Goal: Task Accomplishment & Management: Manage account settings

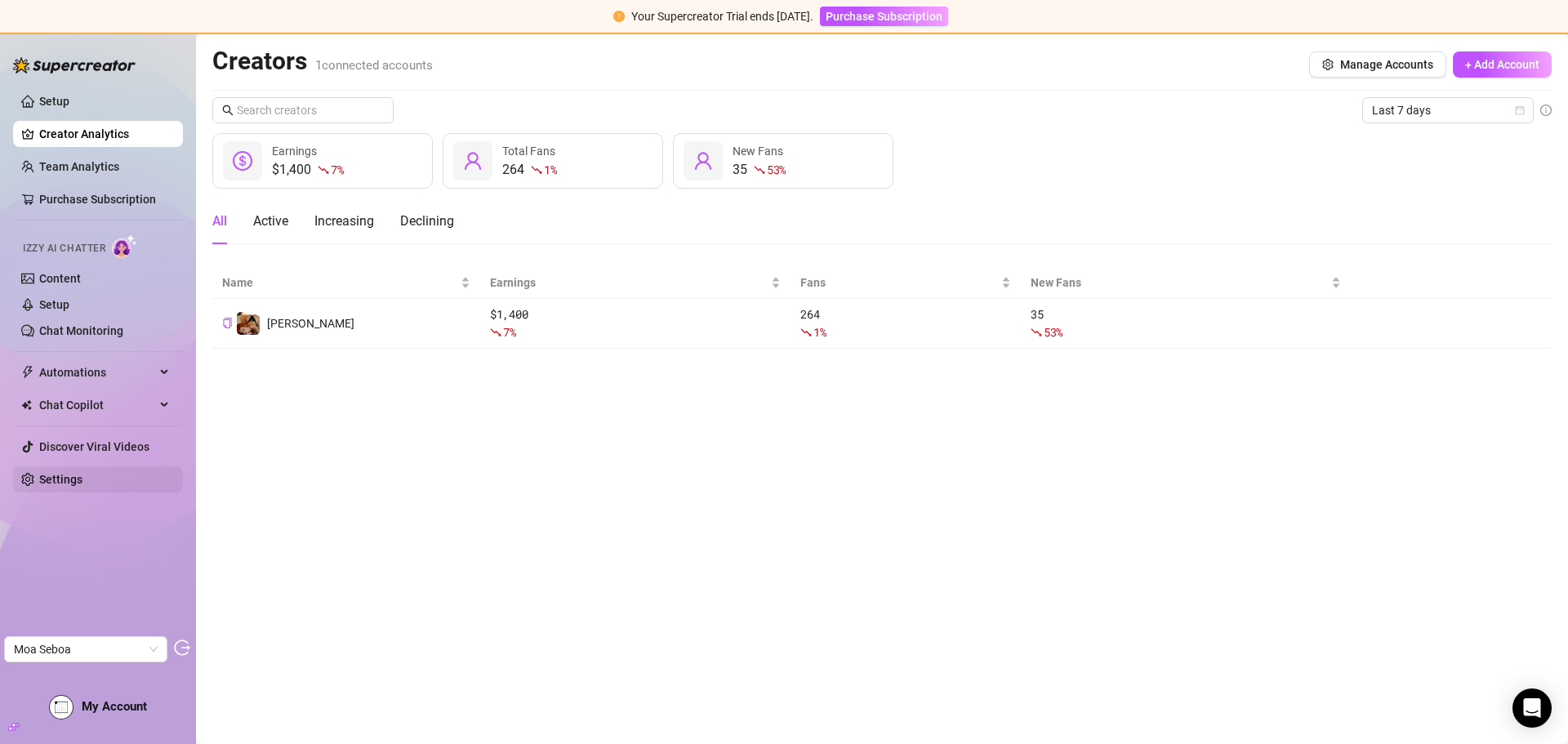
click at [70, 474] on link "Settings" at bounding box center [61, 479] width 43 height 13
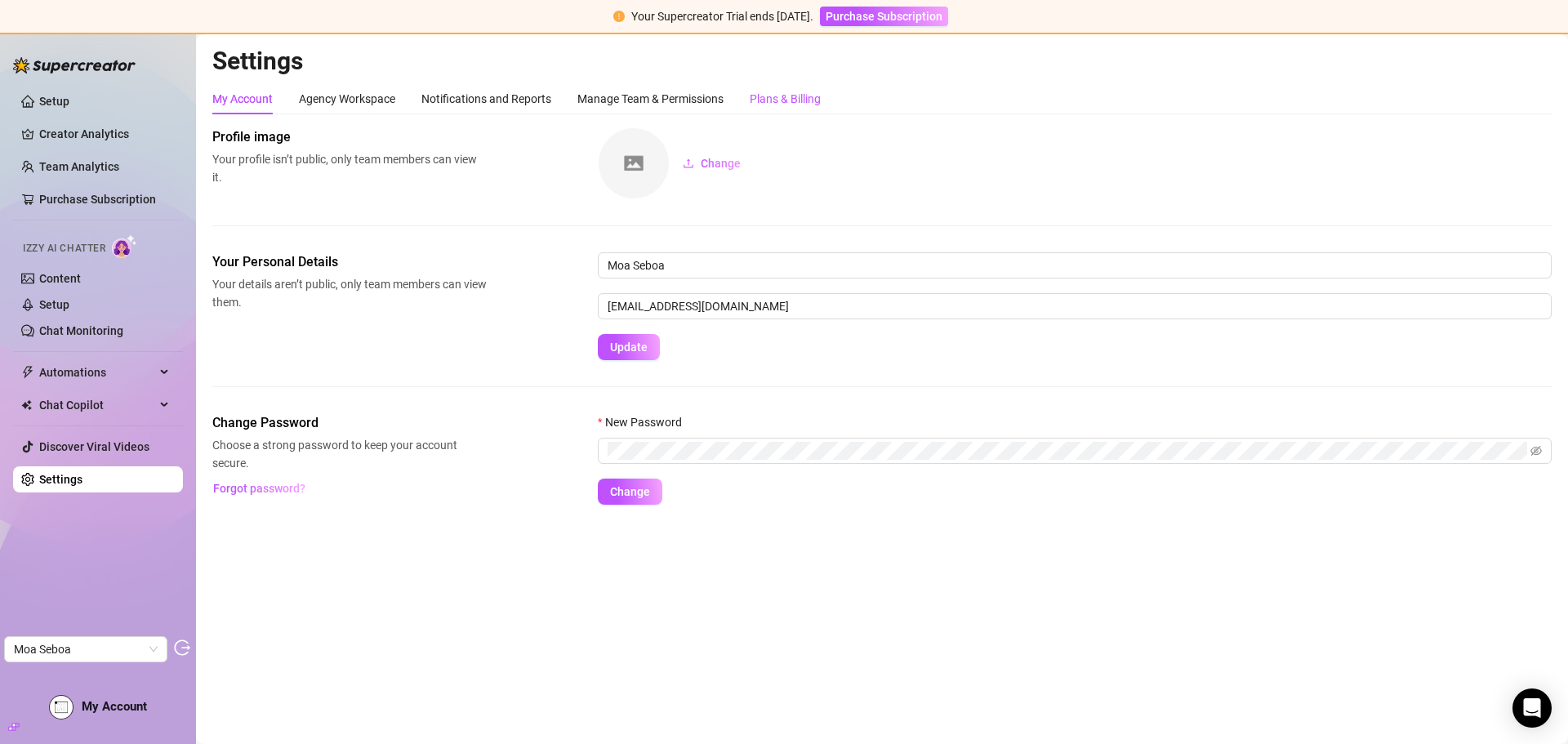
click at [798, 91] on div "Plans & Billing" at bounding box center [785, 99] width 71 height 18
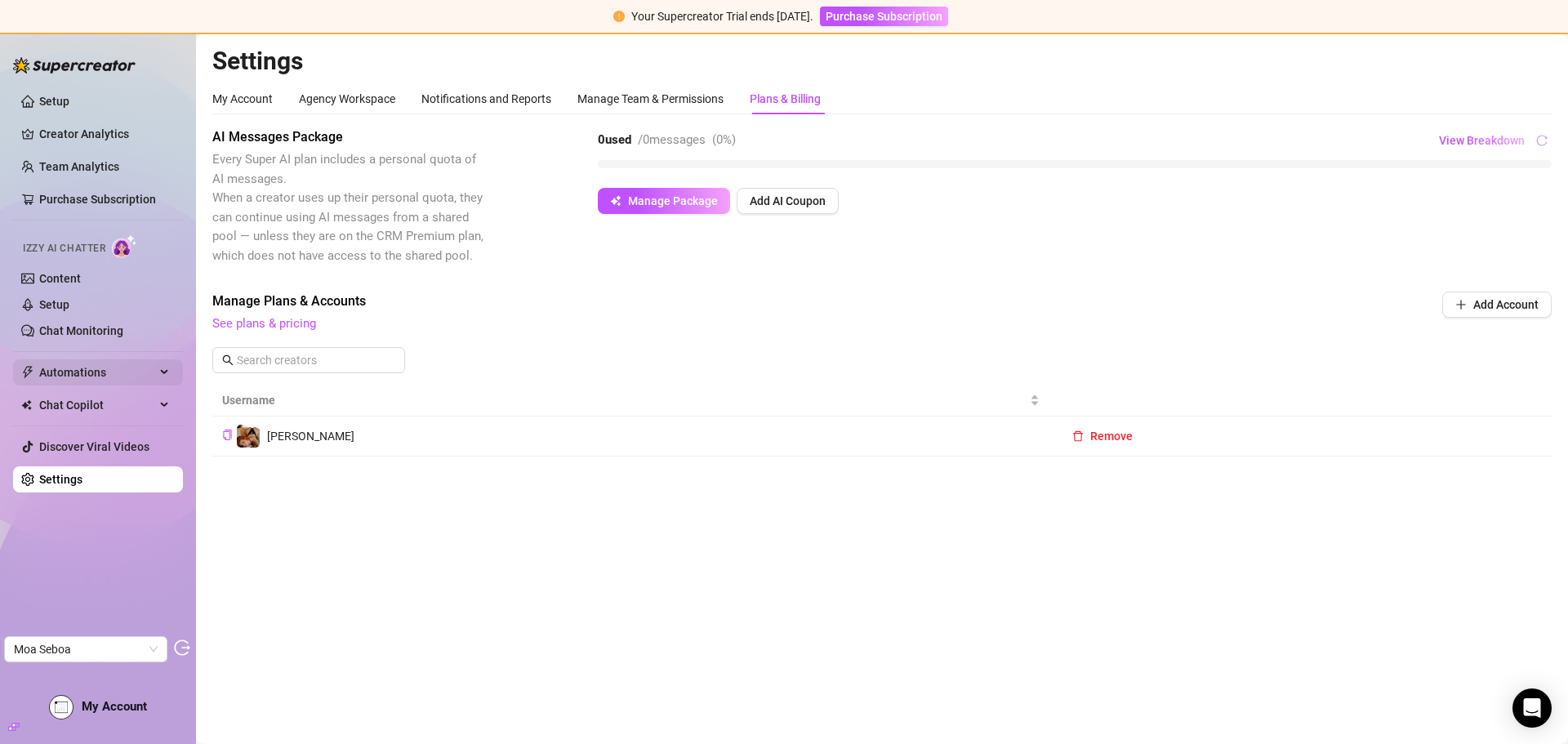
click at [80, 373] on span "Automations" at bounding box center [98, 372] width 116 height 26
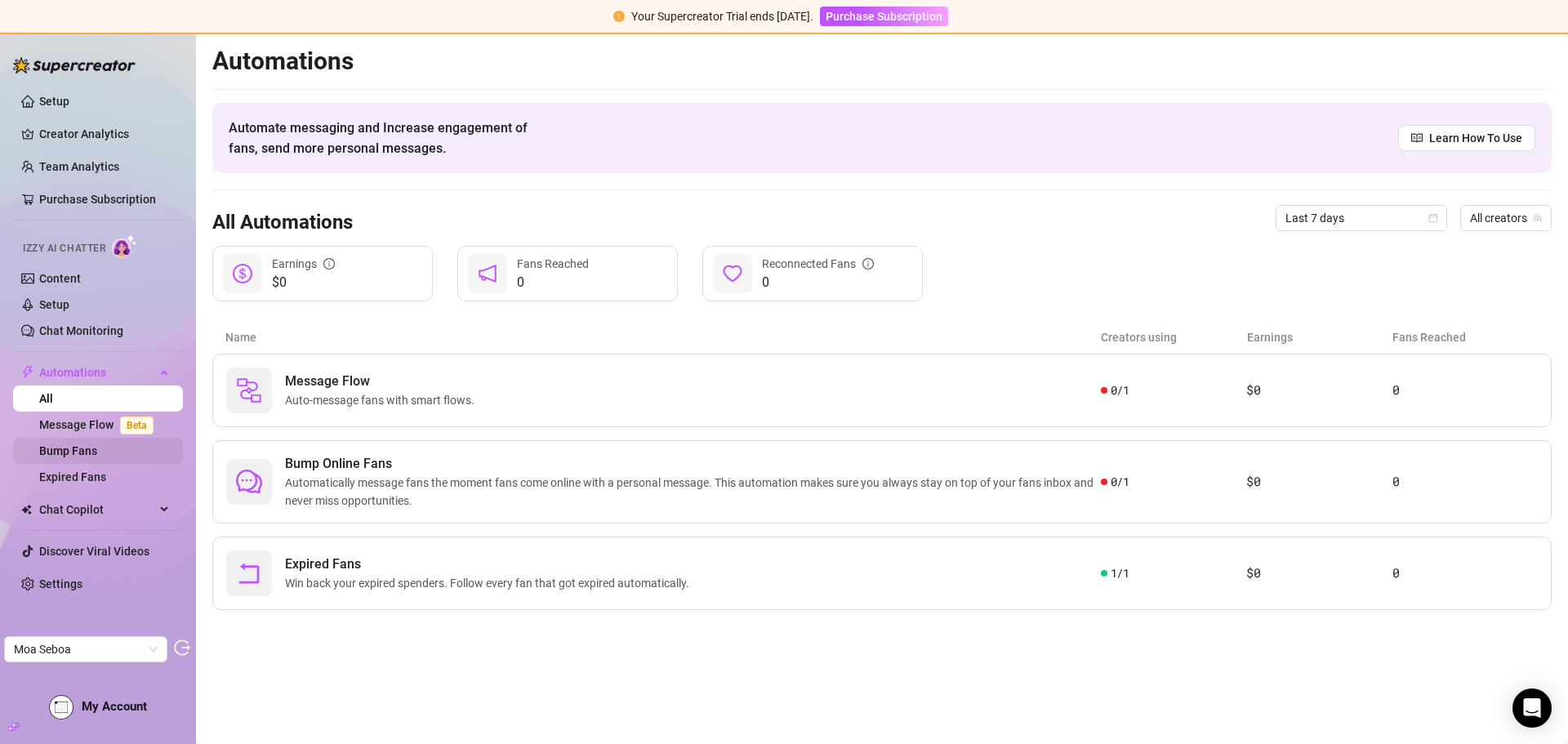
click at [77, 444] on link "Bump Fans" at bounding box center [68, 450] width 58 height 13
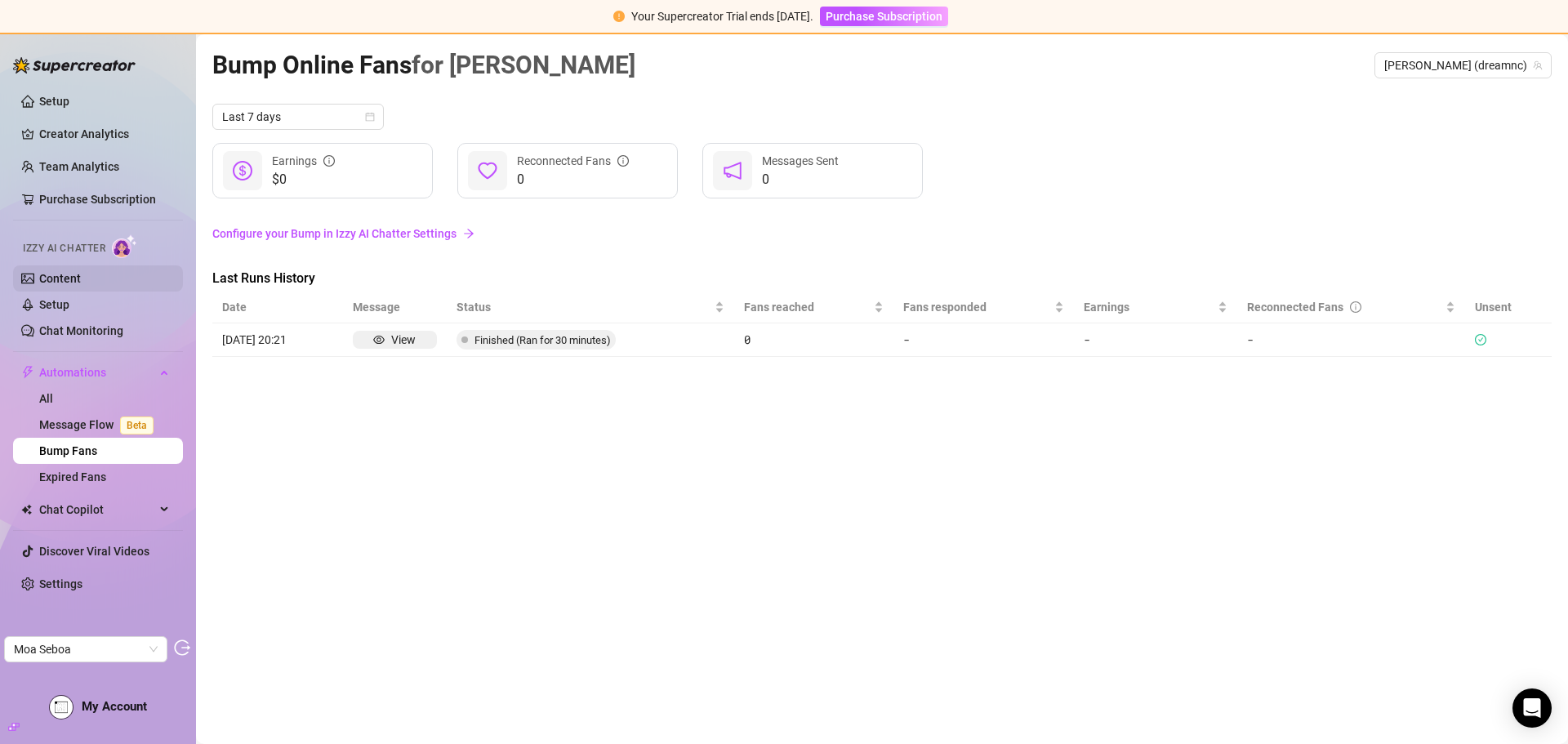
click at [79, 280] on link "Content" at bounding box center [60, 278] width 41 height 13
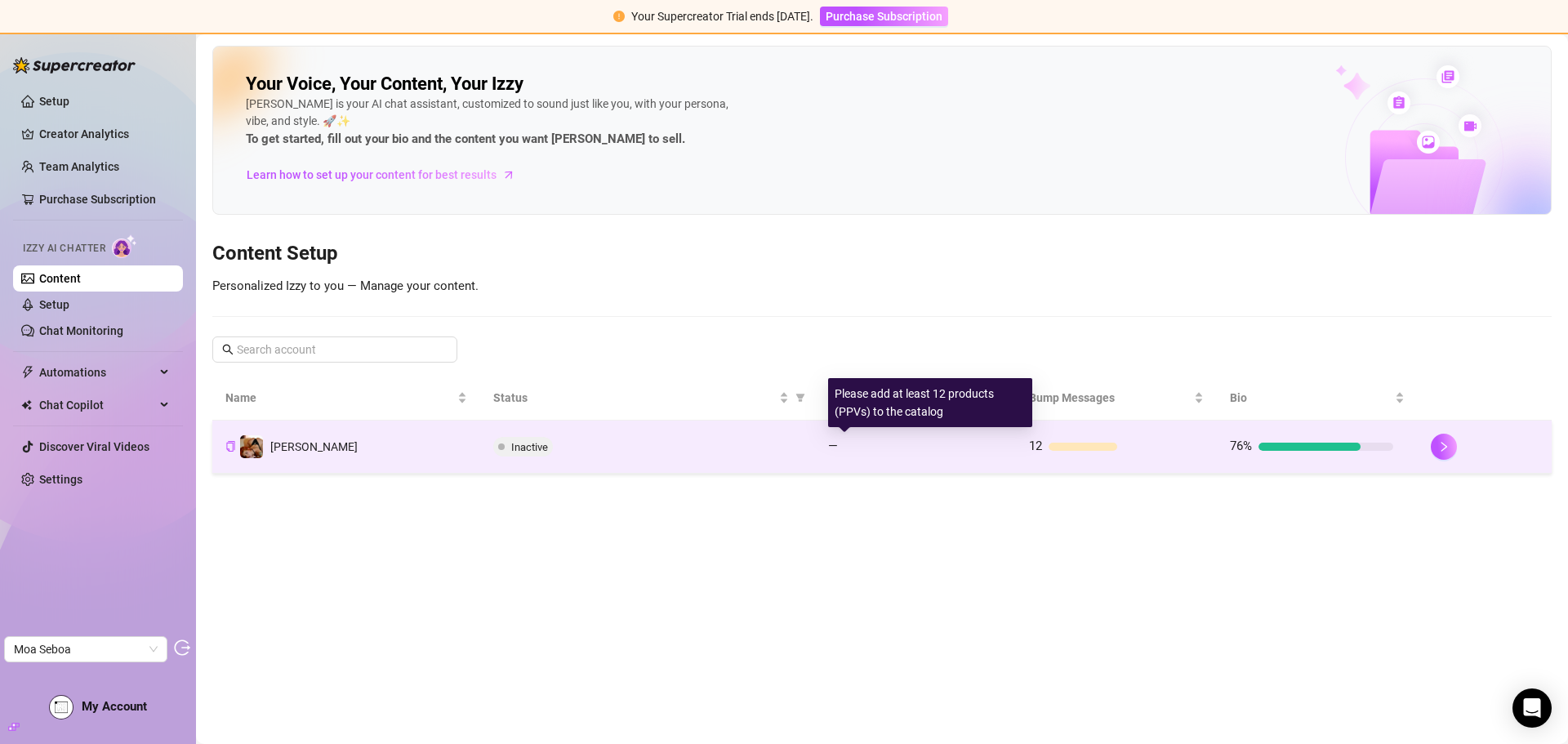
click at [868, 451] on div "—" at bounding box center [910, 447] width 164 height 20
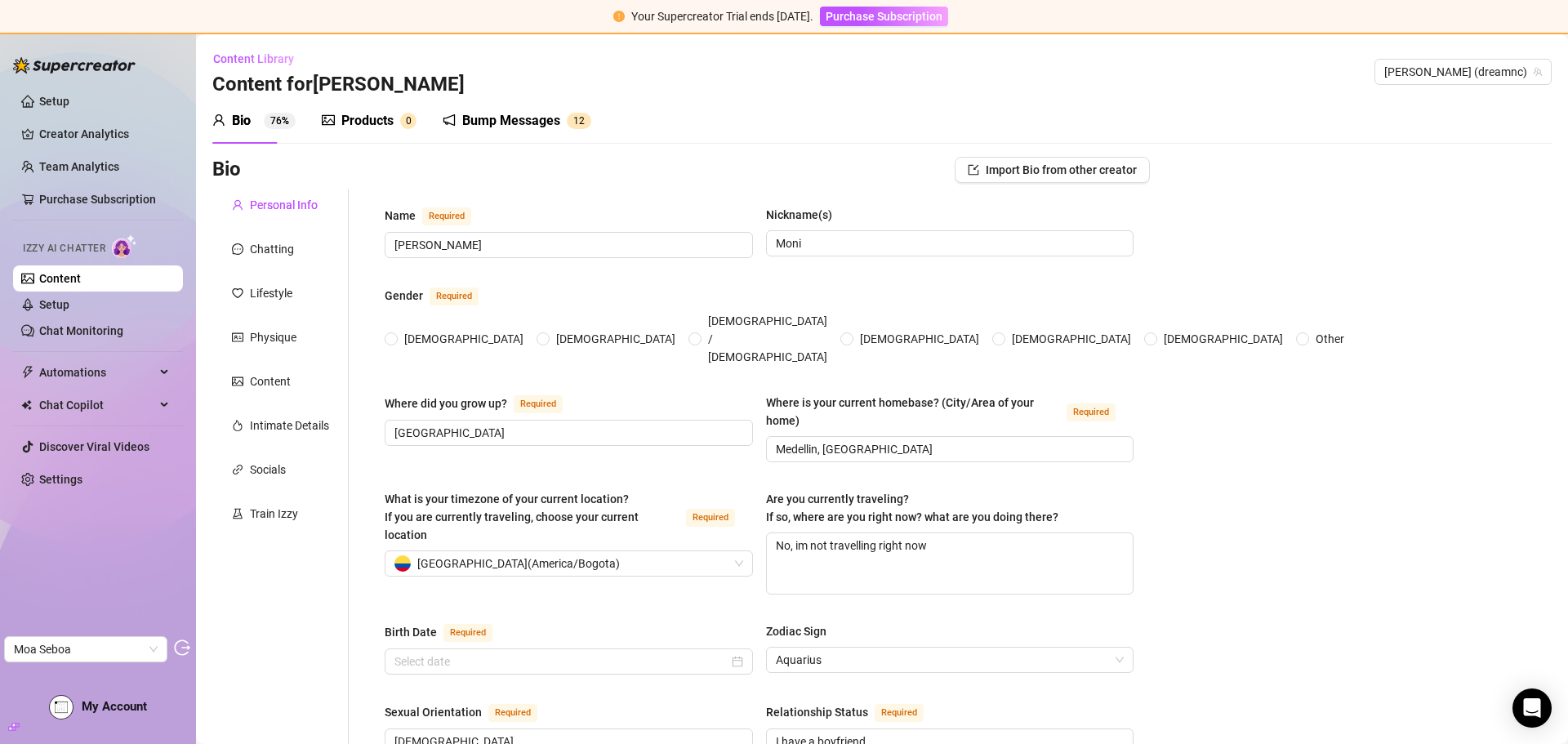
radio input "true"
type input "February 16th, 2002"
click at [351, 118] on div "Products" at bounding box center [367, 121] width 52 height 20
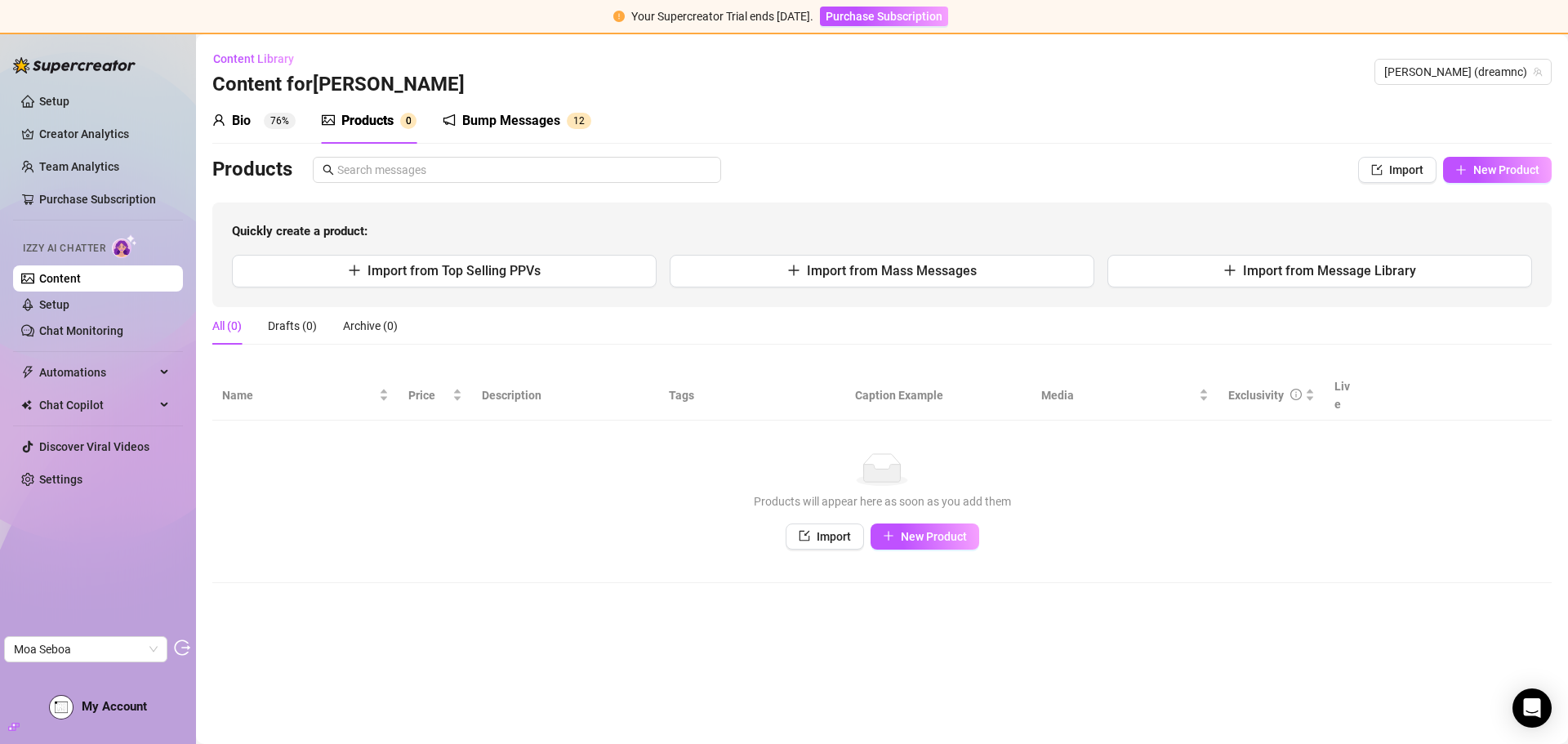
click at [482, 110] on div "Bump Messages 1 2" at bounding box center [517, 120] width 149 height 45
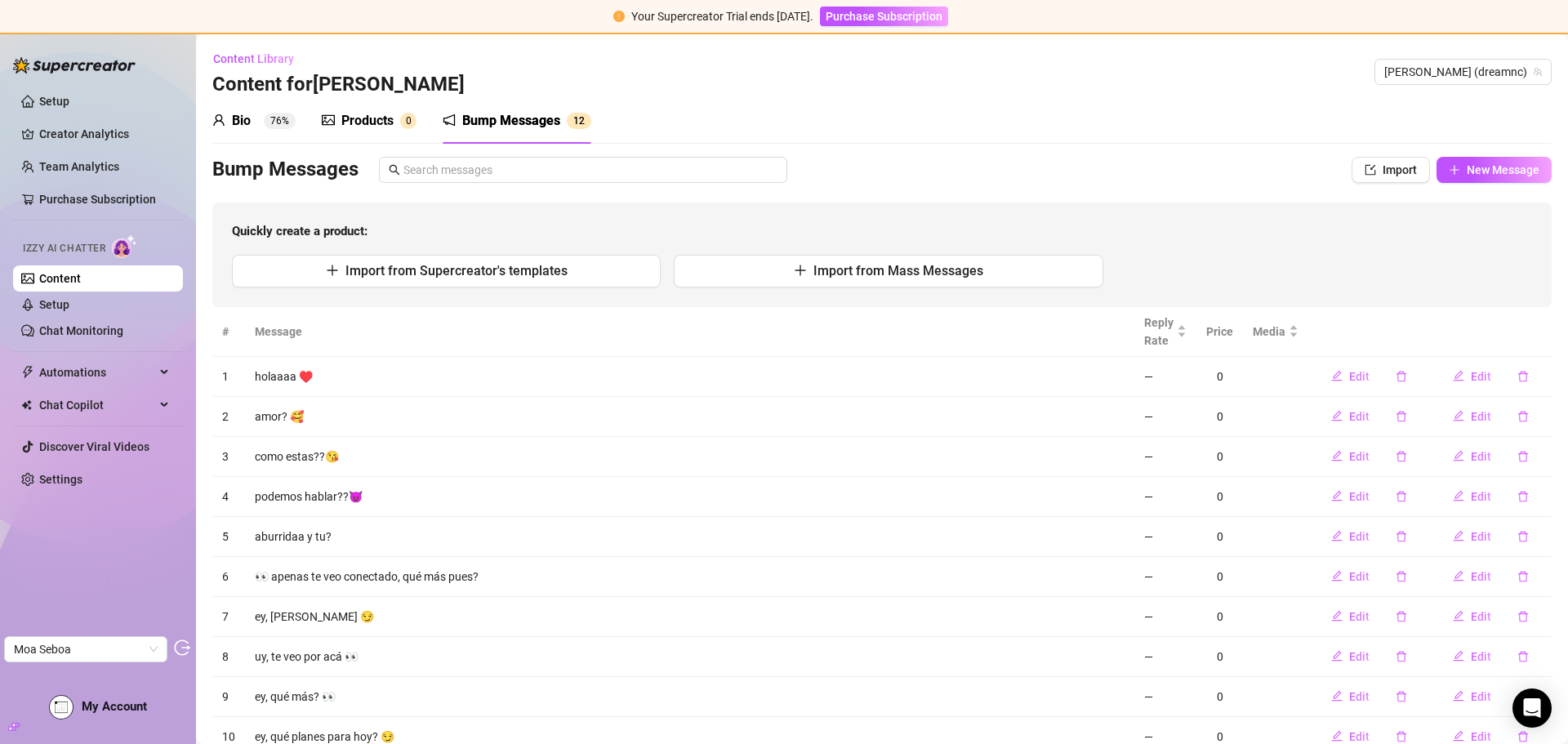
click at [388, 112] on div "Products" at bounding box center [367, 121] width 52 height 20
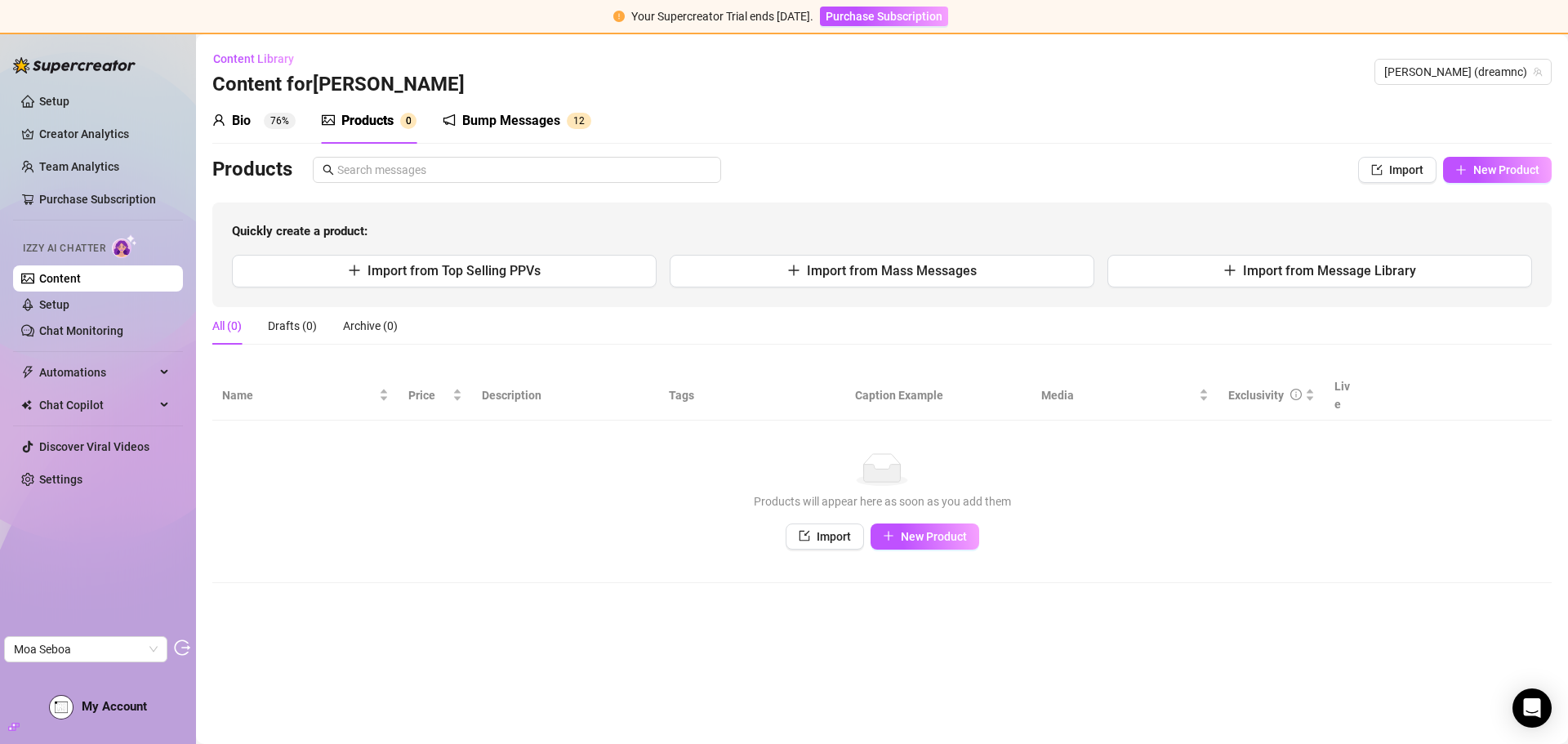
click at [260, 124] on div "Bio 76%" at bounding box center [254, 121] width 83 height 20
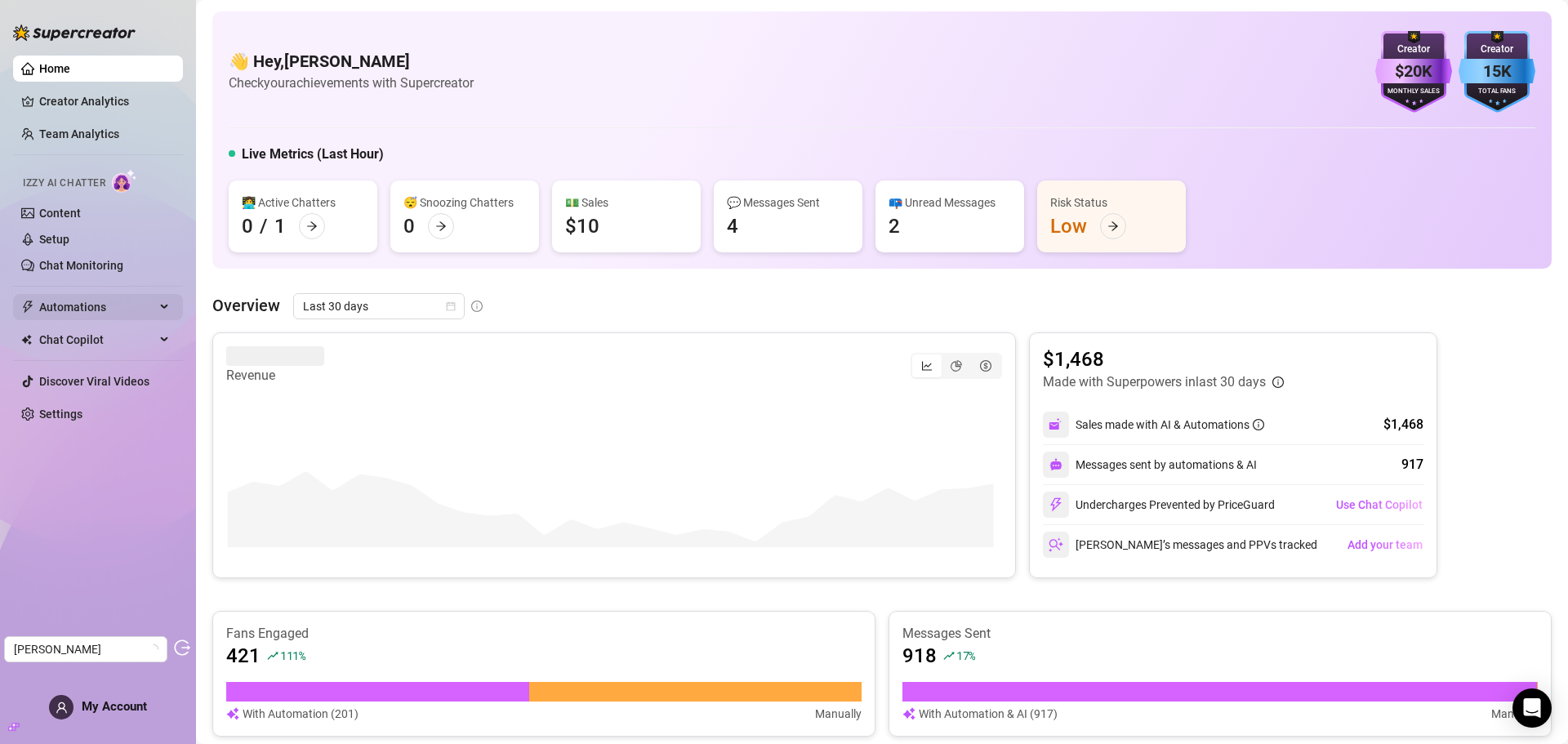
click at [107, 303] on span "Automations" at bounding box center [98, 307] width 116 height 26
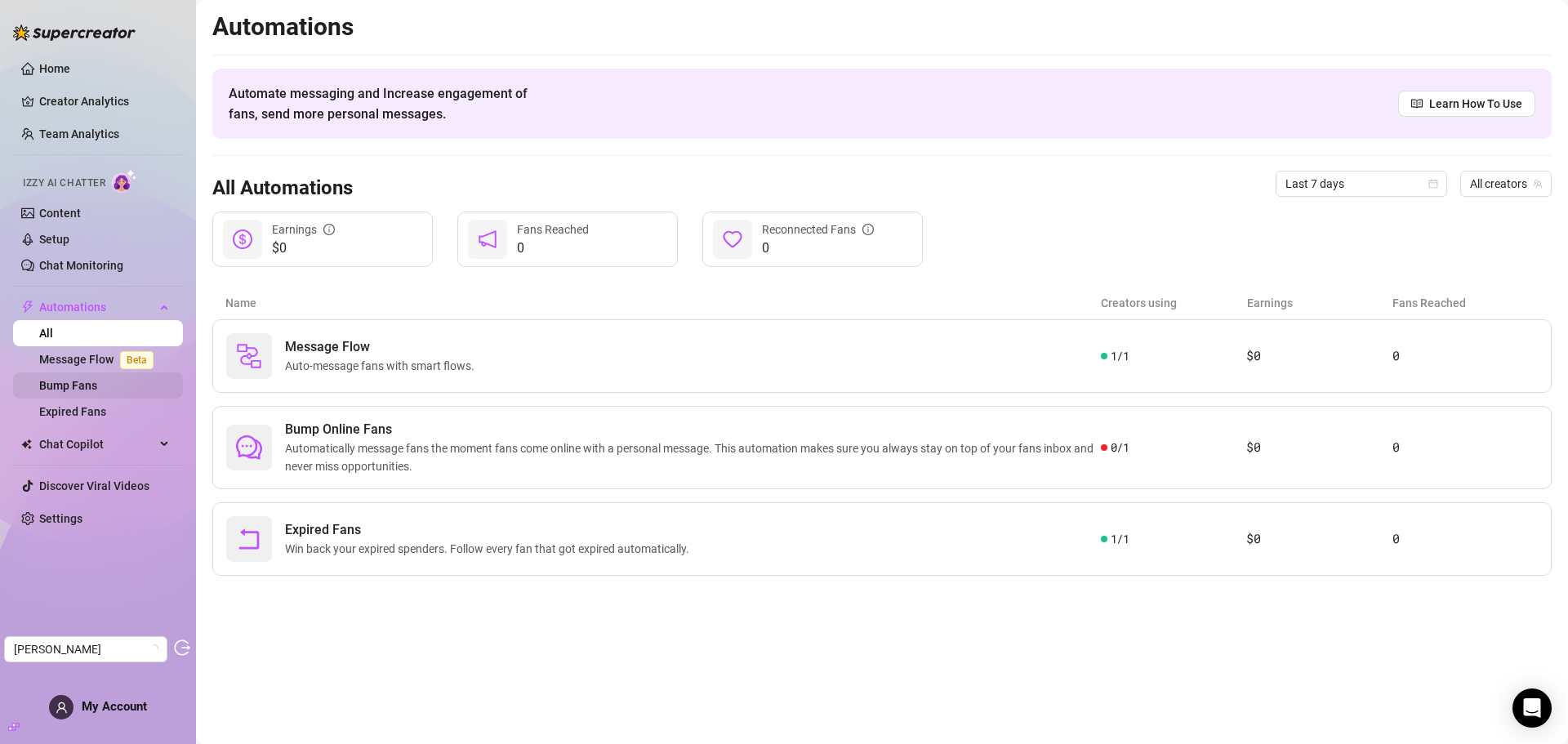
click at [84, 384] on link "Bump Fans" at bounding box center [68, 385] width 58 height 13
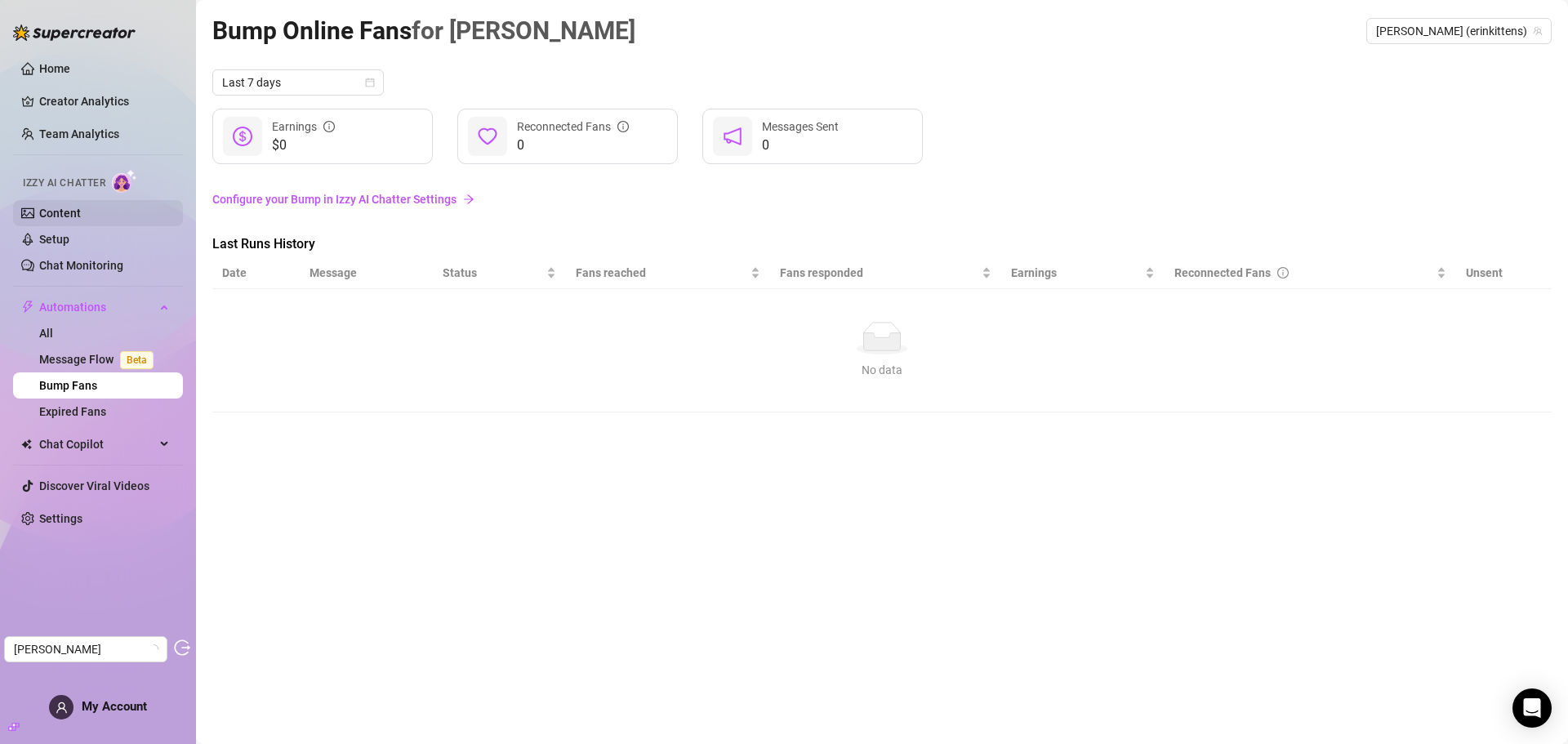
click at [81, 218] on link "Content" at bounding box center [60, 212] width 41 height 13
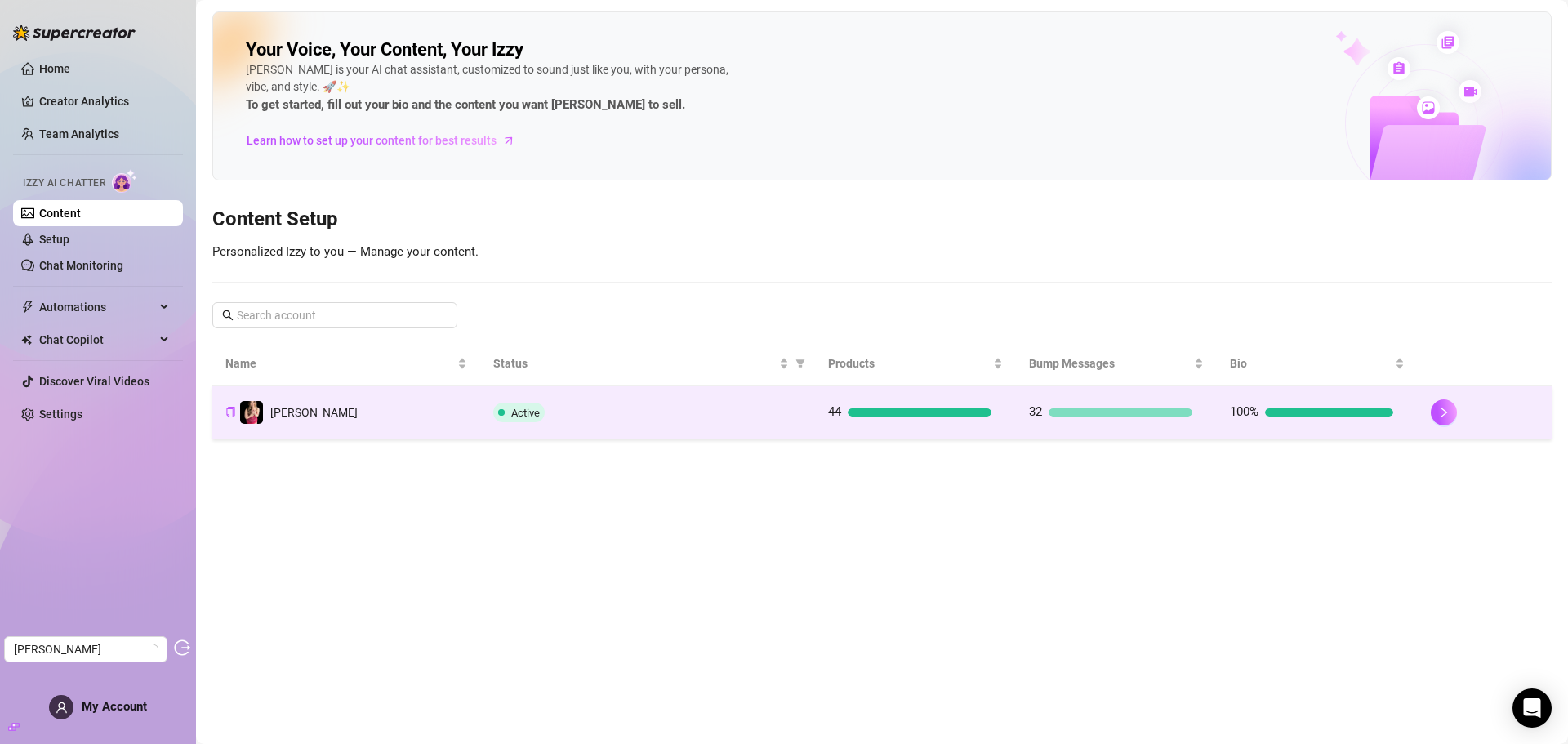
click at [725, 406] on div "Active" at bounding box center [647, 412] width 309 height 20
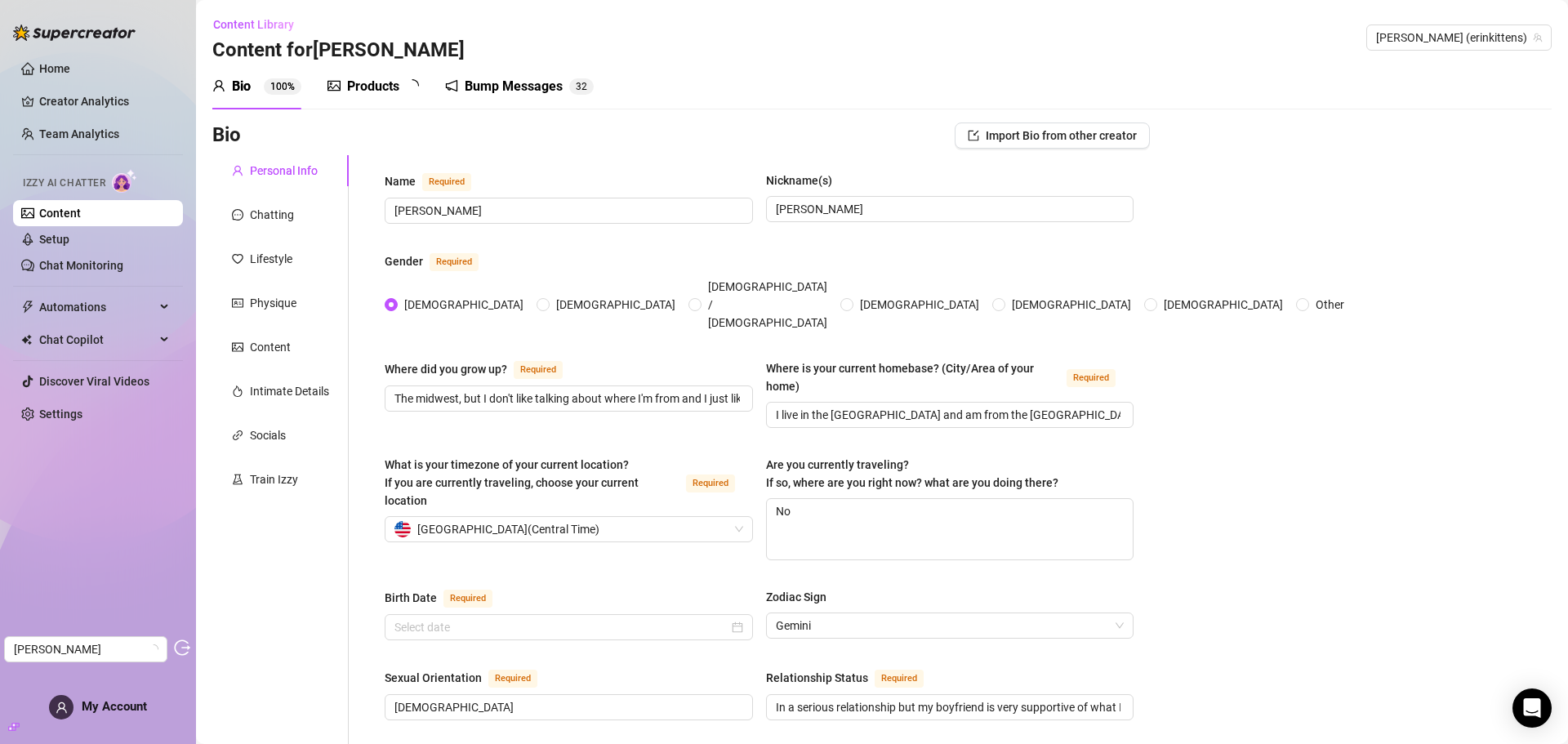
radio input "true"
type input "May 24th, 1980"
click at [514, 92] on div "Bump Messages" at bounding box center [524, 87] width 98 height 20
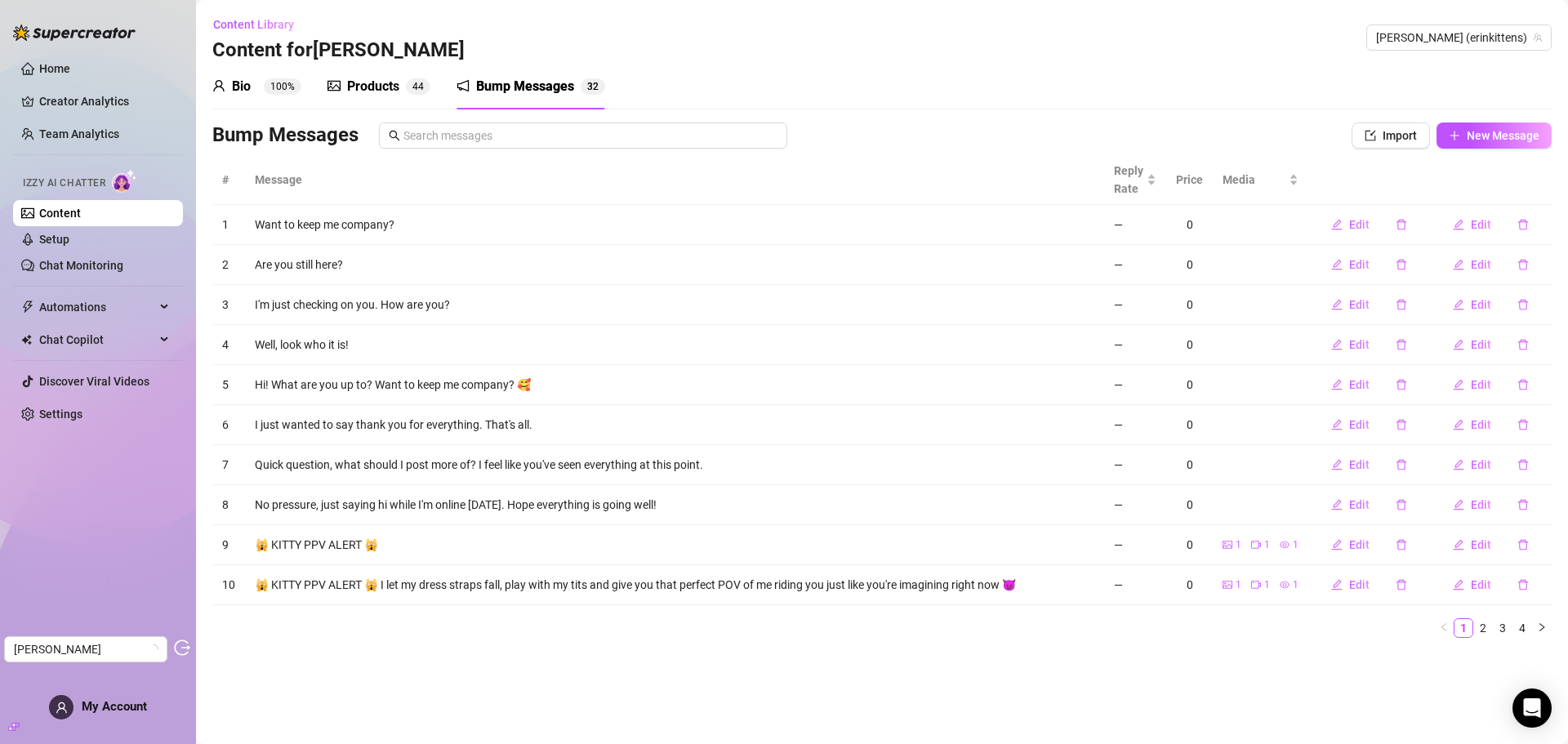
click at [370, 76] on div "Products 4 4" at bounding box center [379, 87] width 103 height 45
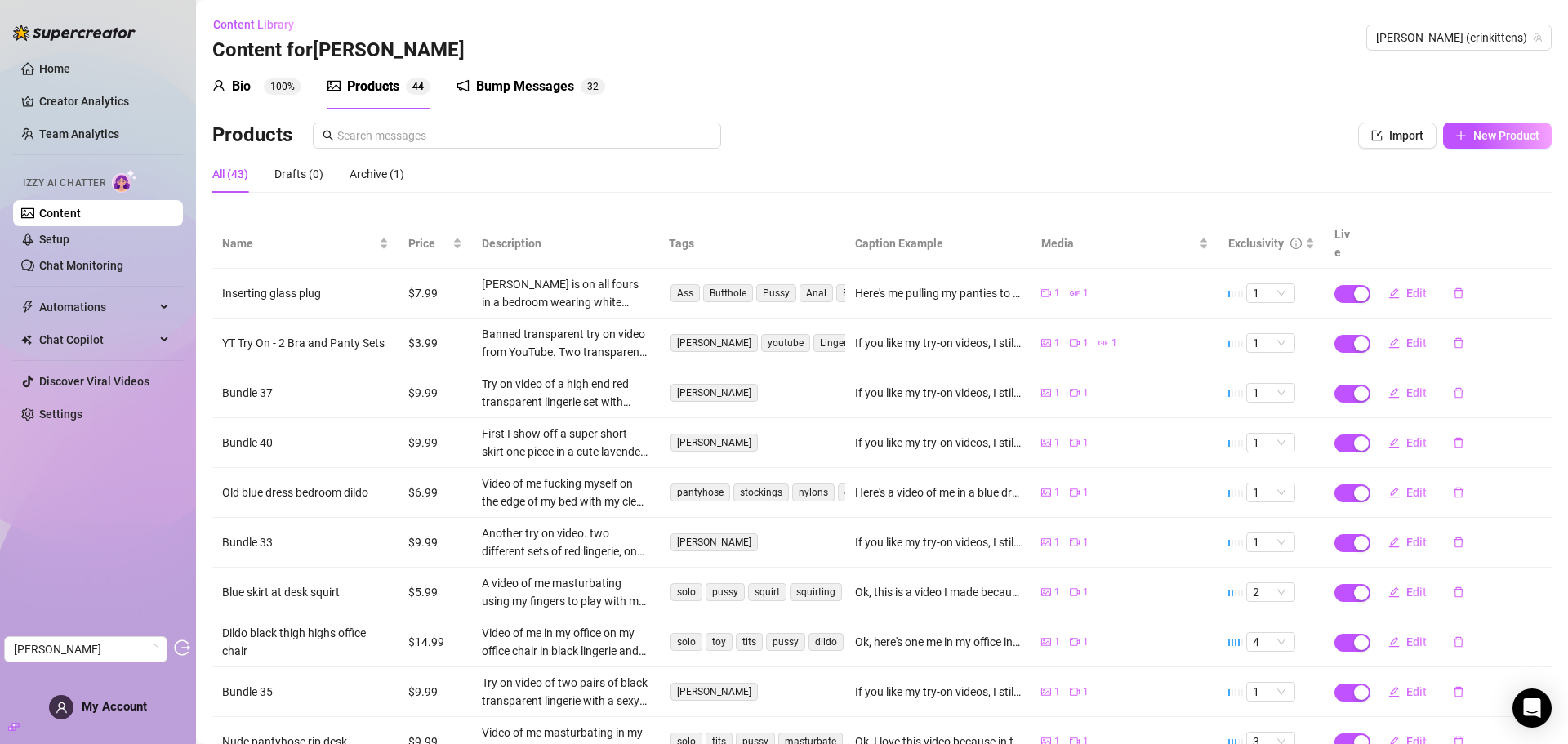
click at [279, 91] on sup "100%" at bounding box center [282, 86] width 37 height 17
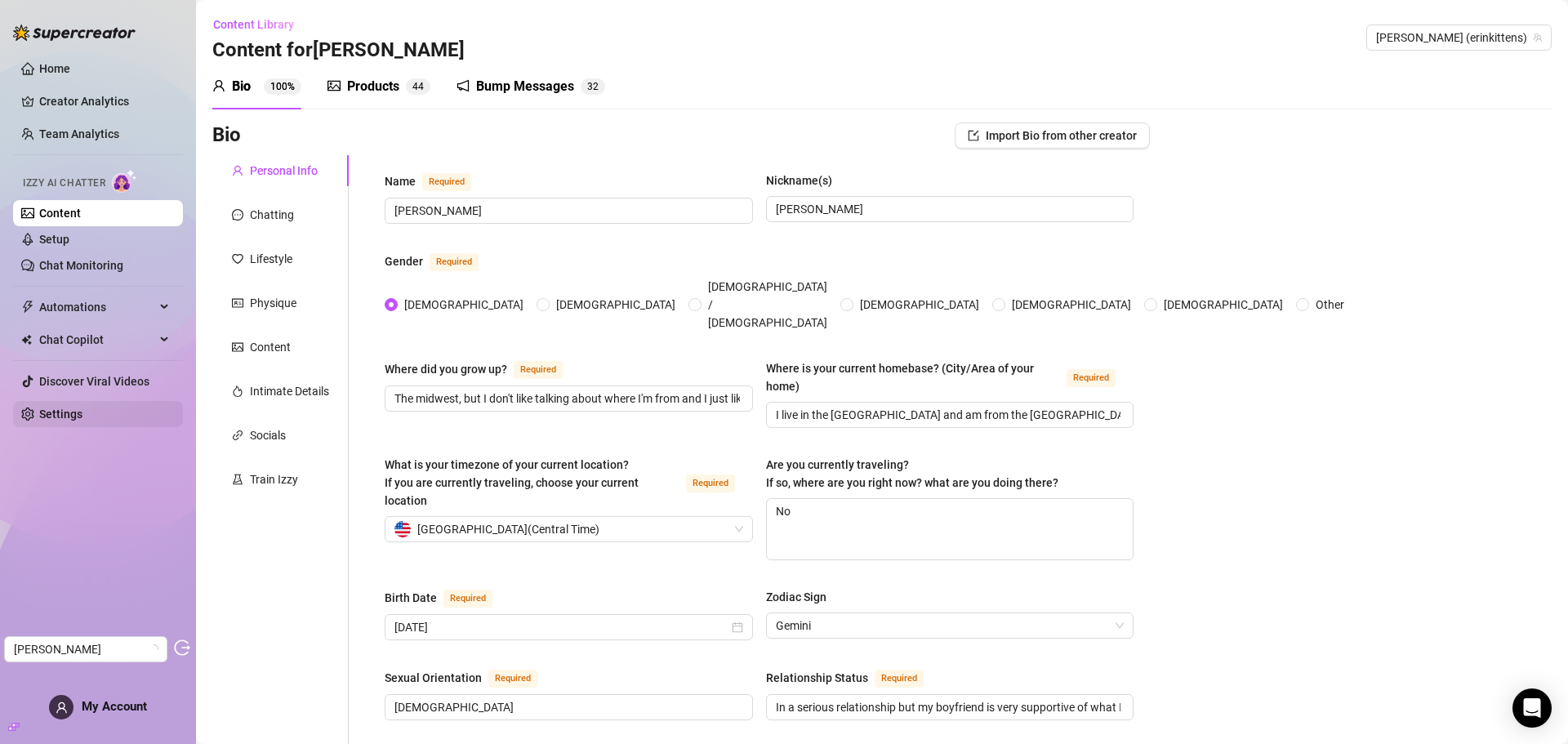
click at [59, 414] on link "Settings" at bounding box center [61, 413] width 43 height 13
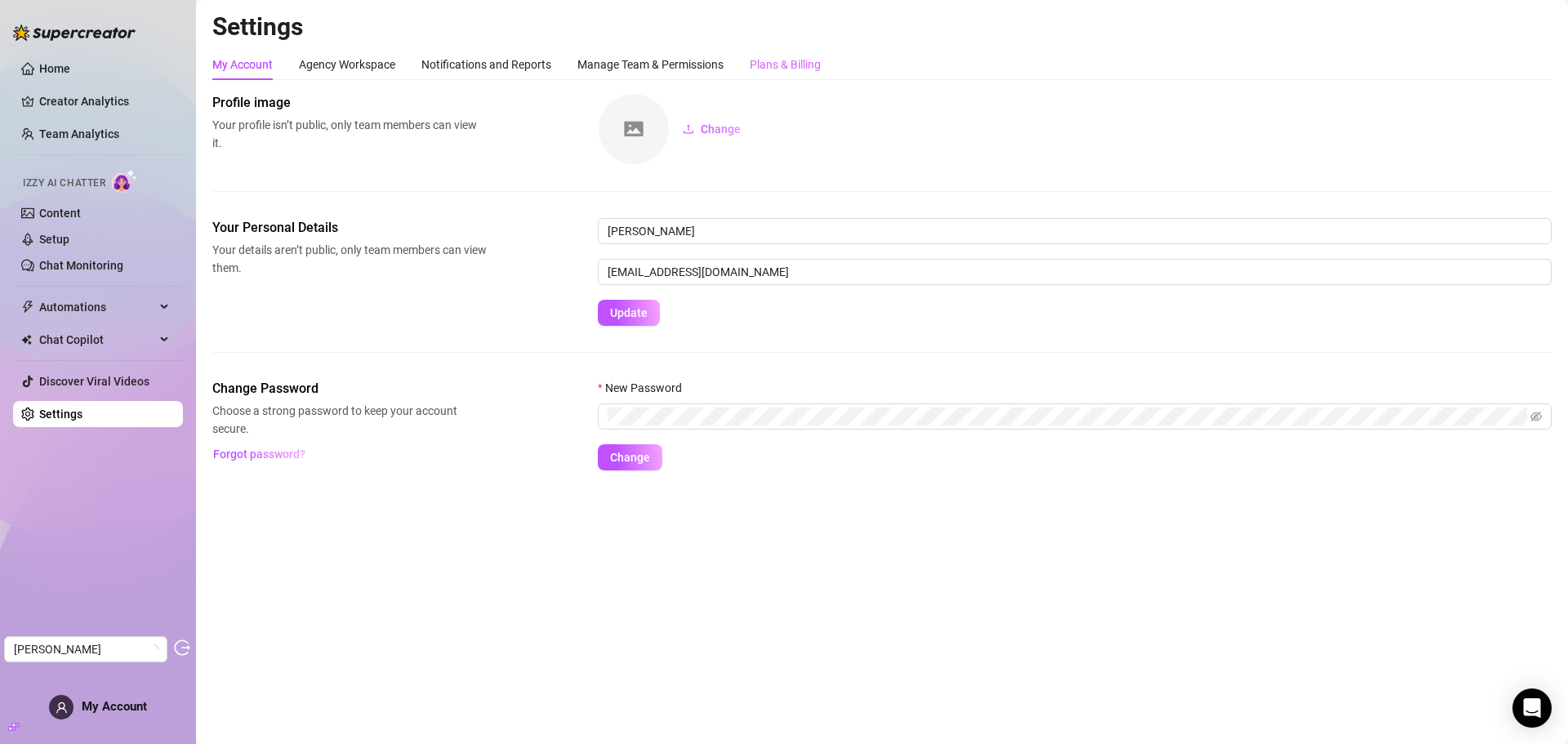
click at [799, 54] on div "Plans & Billing" at bounding box center [785, 64] width 71 height 31
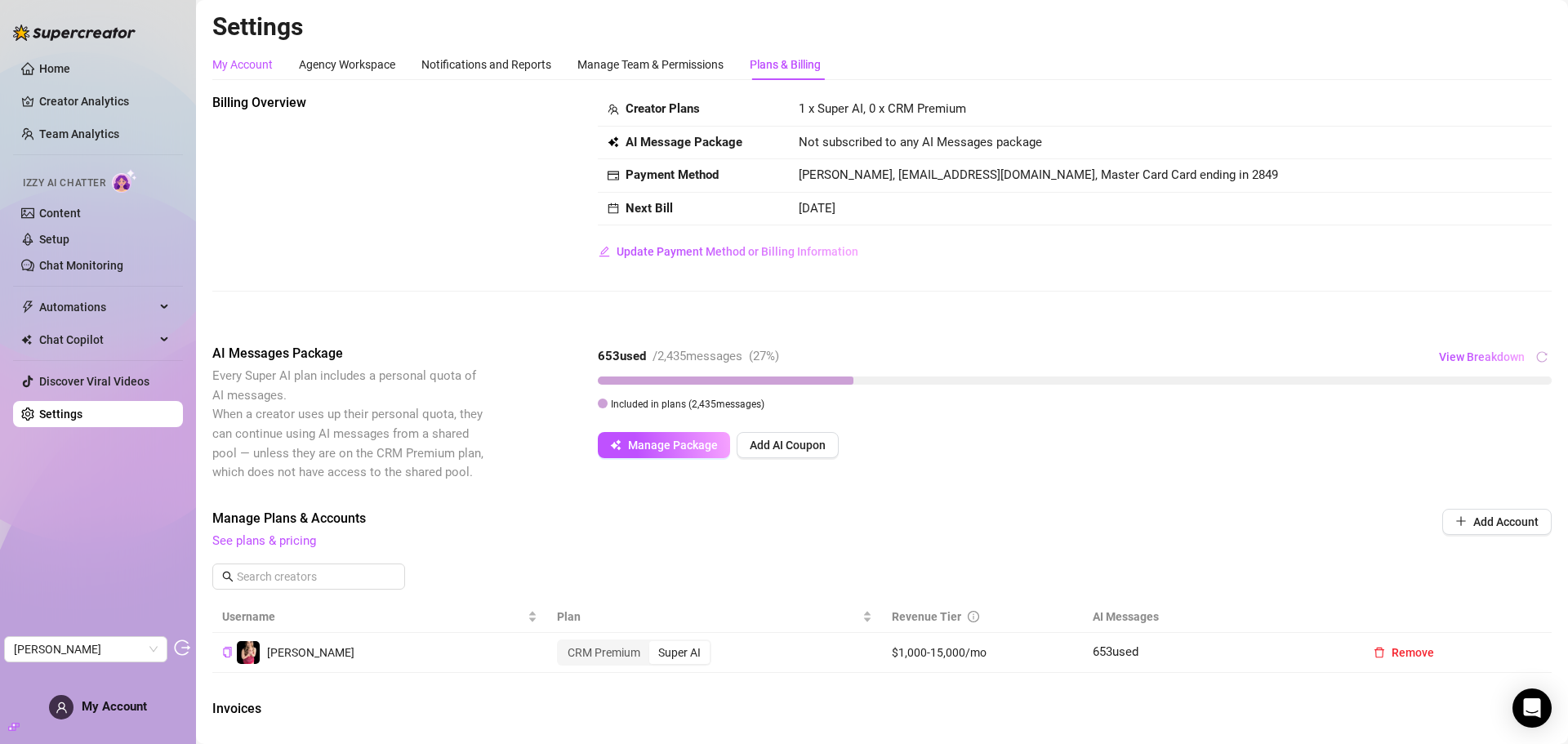
click at [239, 56] on div "My Account" at bounding box center [242, 64] width 60 height 18
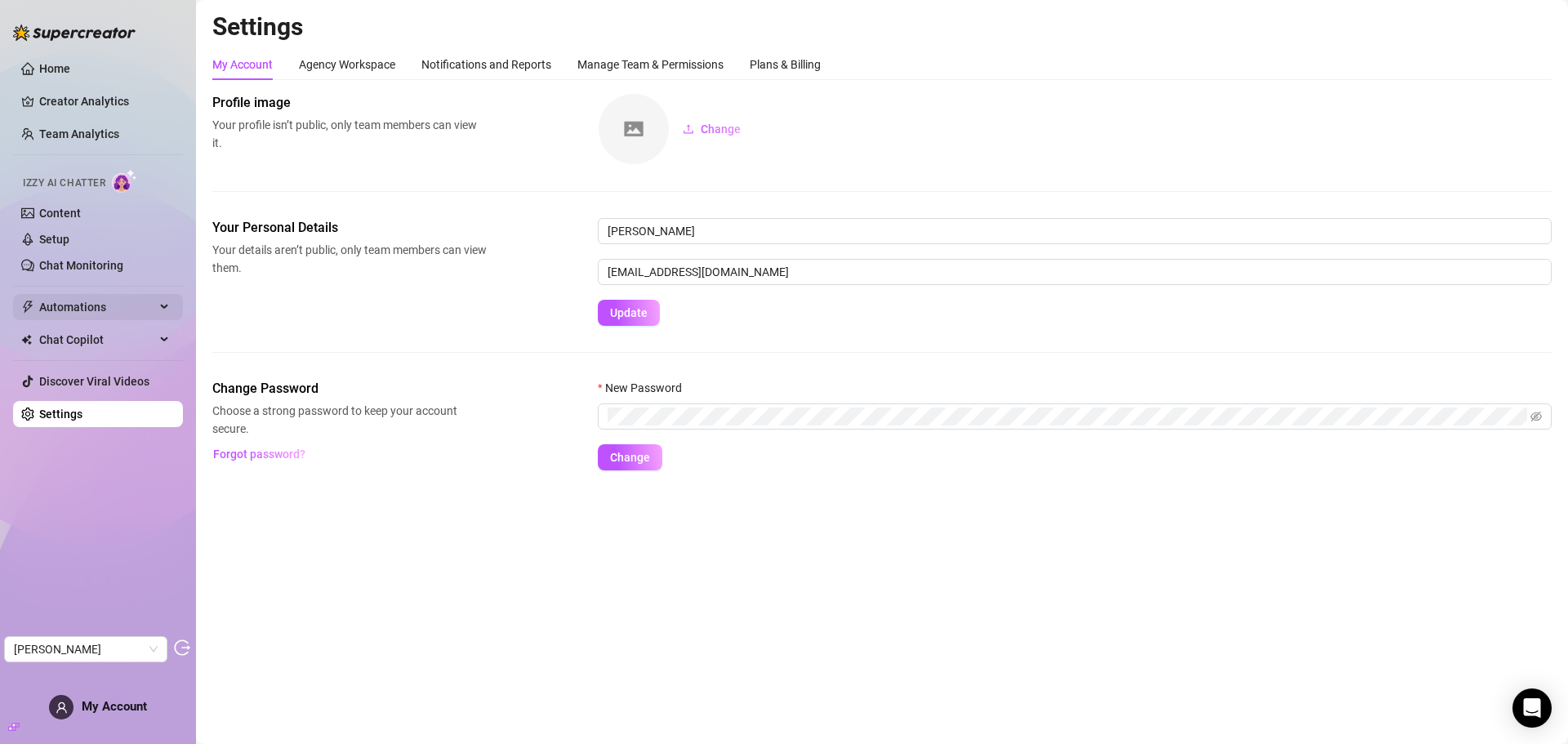
click at [88, 306] on span "Automations" at bounding box center [98, 307] width 116 height 26
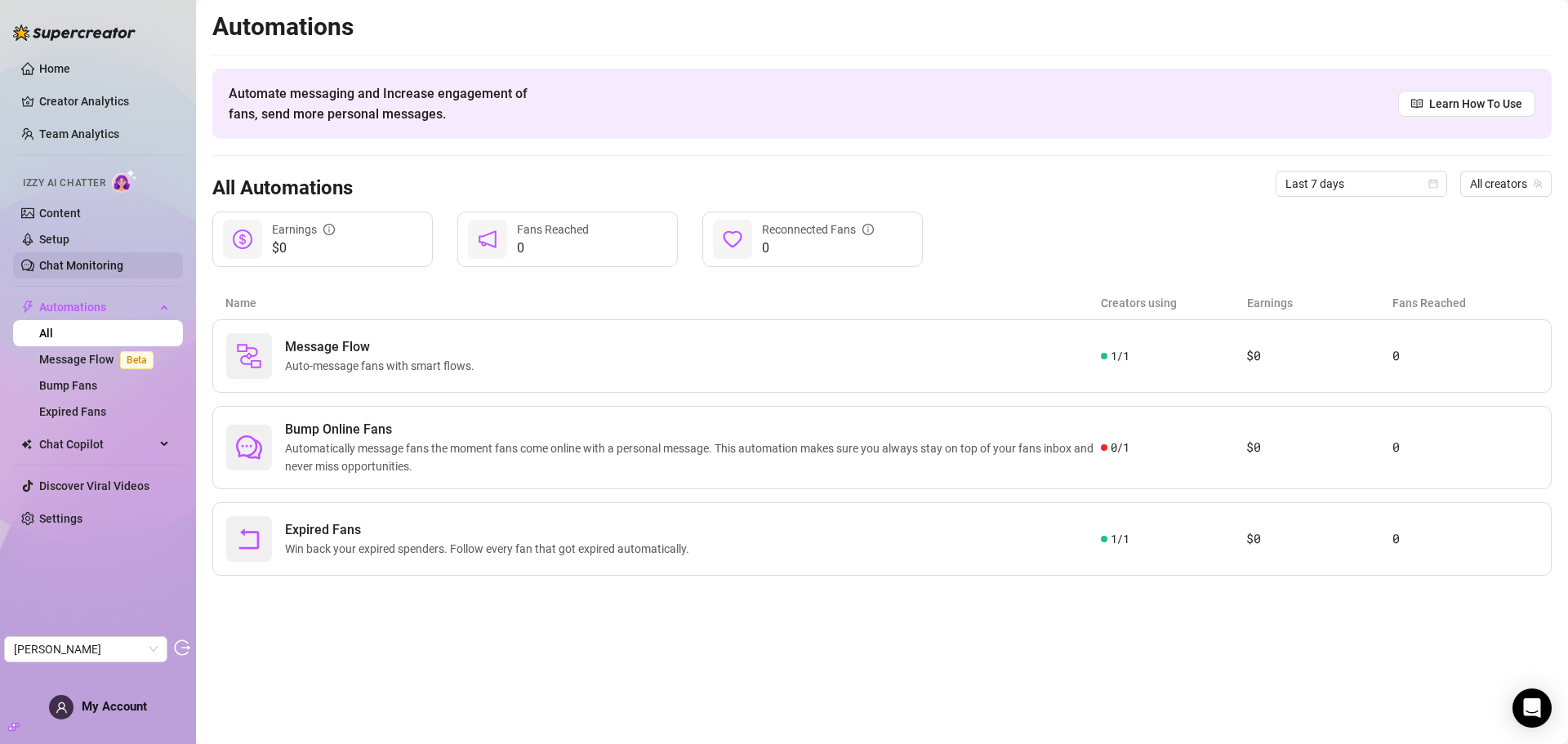
click at [77, 259] on link "Chat Monitoring" at bounding box center [81, 264] width 84 height 13
